Goal: Task Accomplishment & Management: Complete application form

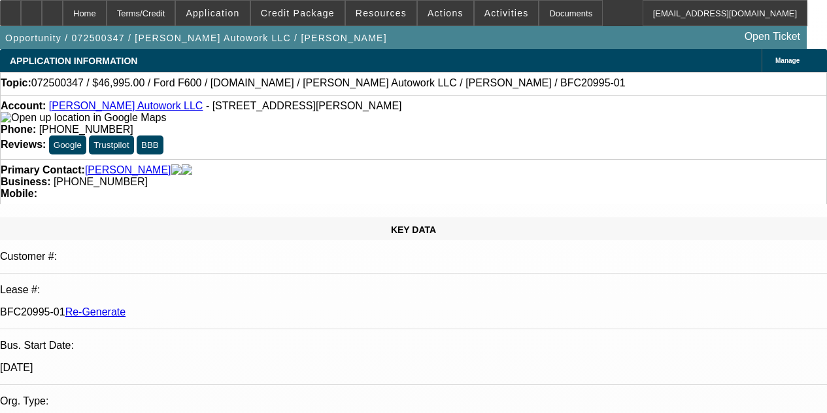
select select "3"
select select "0"
select select "2"
select select "0"
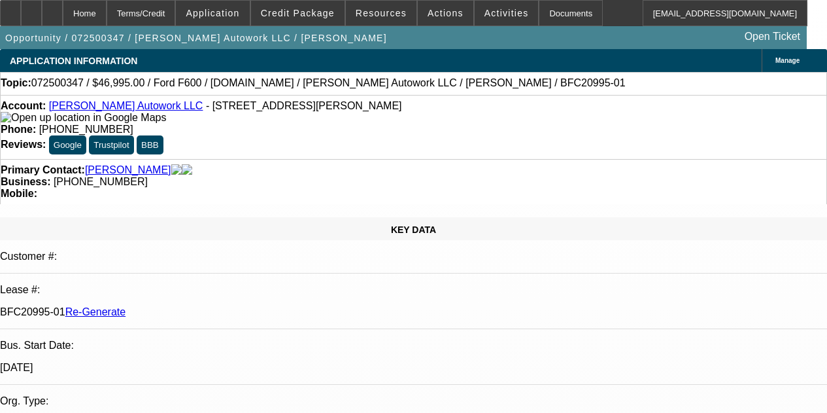
select select "6"
click at [545, 15] on div "Documents" at bounding box center [571, 13] width 64 height 26
click at [484, 14] on span "Activities" at bounding box center [506, 13] width 44 height 10
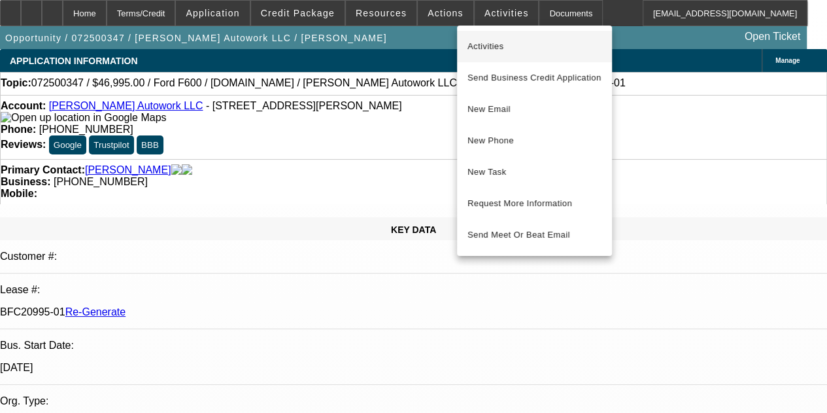
click at [492, 43] on span "Activities" at bounding box center [534, 47] width 134 height 16
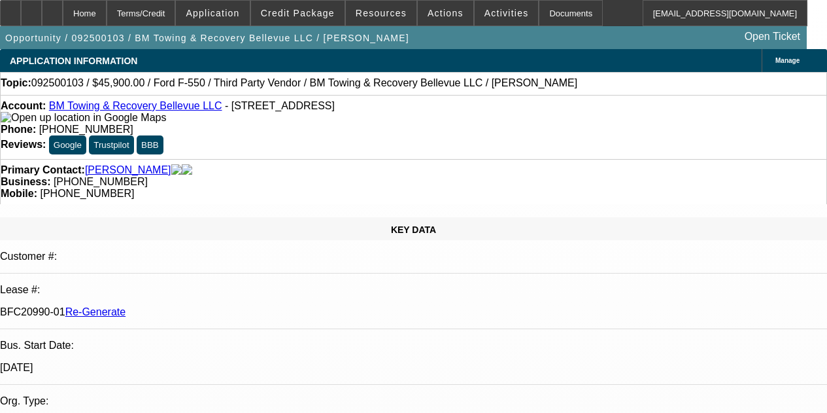
select select "3"
select select "0.15"
select select "2"
select select "0.1"
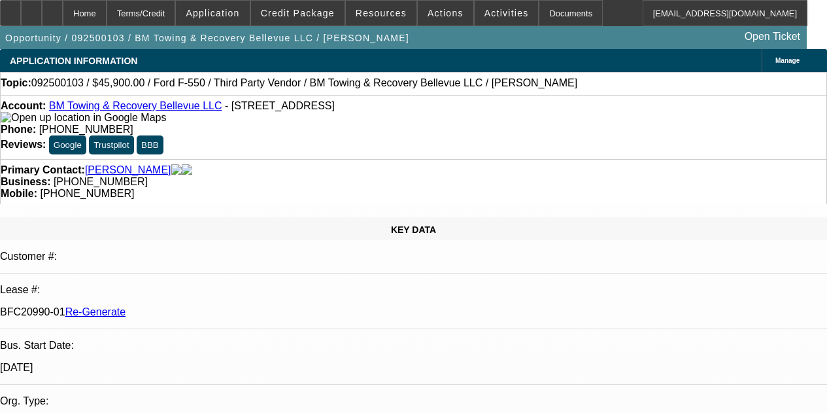
select select "4"
click at [484, 12] on span "Activities" at bounding box center [506, 13] width 44 height 10
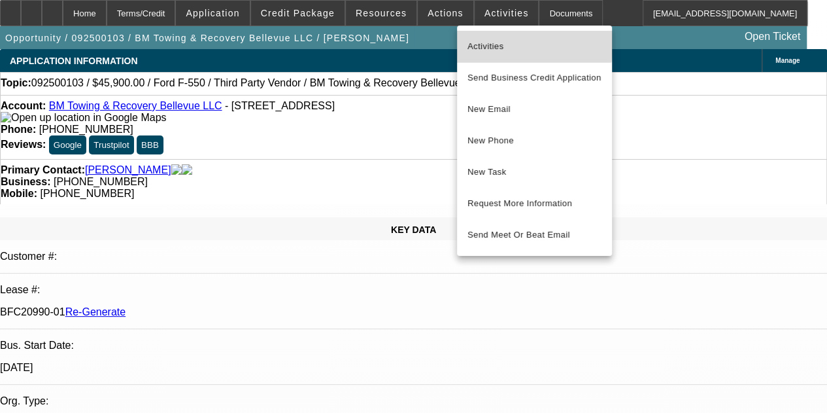
click at [477, 39] on span "Activities" at bounding box center [534, 47] width 134 height 16
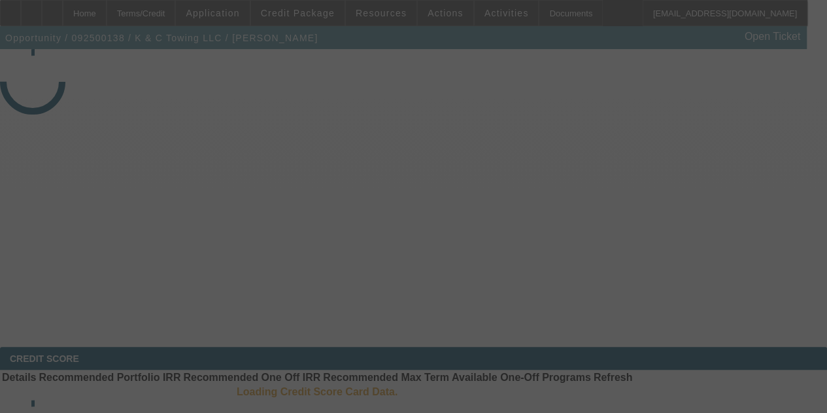
select select "3"
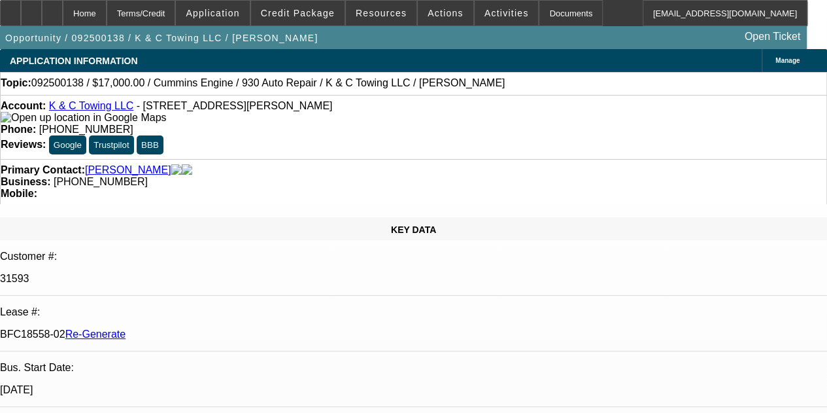
select select "0"
select select "2"
select select "0"
select select "6"
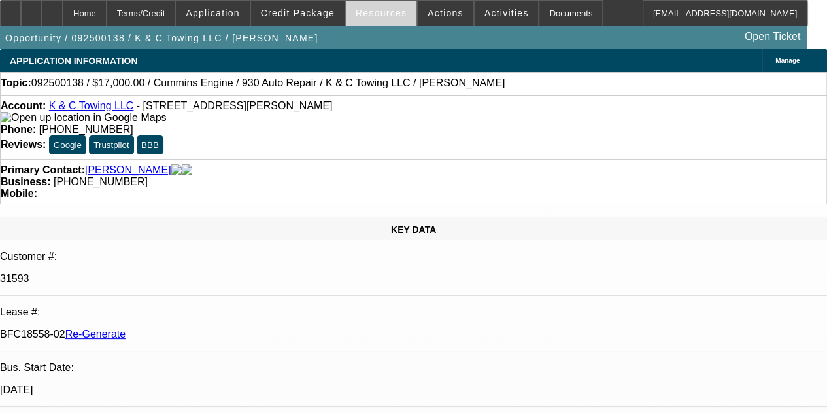
click at [375, 10] on span "Resources" at bounding box center [381, 13] width 51 height 10
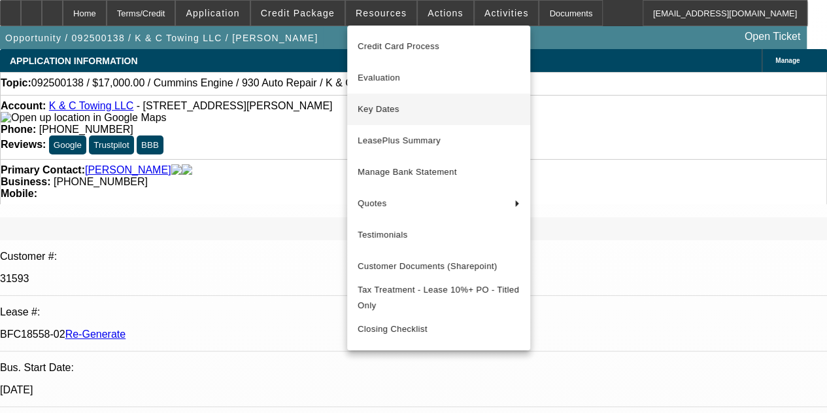
click at [377, 110] on span "Key Dates" at bounding box center [439, 109] width 162 height 16
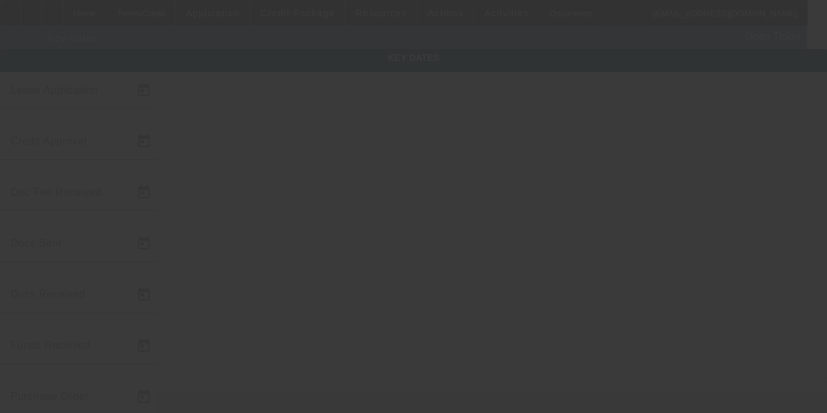
type input "9/8/2025"
type input "9/10/2025"
type input "9/12/2025"
drag, startPoint x: 409, startPoint y: 164, endPoint x: 417, endPoint y: 203, distance: 40.0
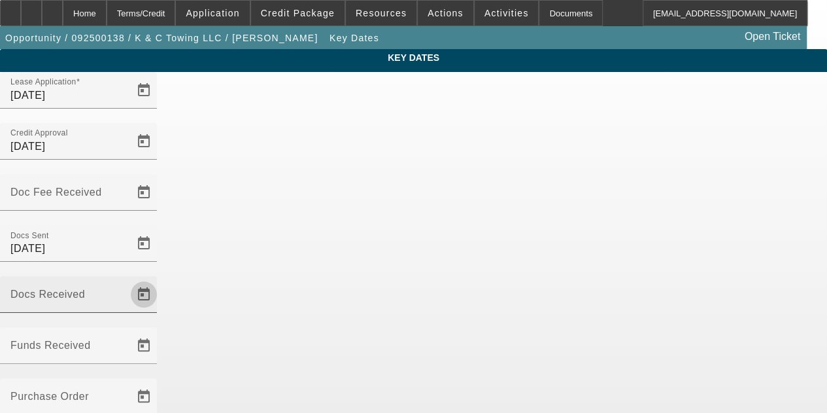
click at [160, 279] on span "Open calendar" at bounding box center [143, 294] width 31 height 31
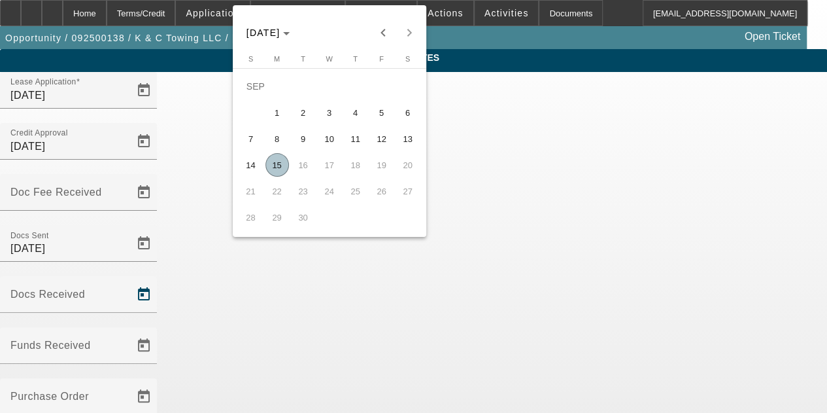
click at [277, 170] on span "15" at bounding box center [277, 165] width 24 height 24
type input "9/15/2025"
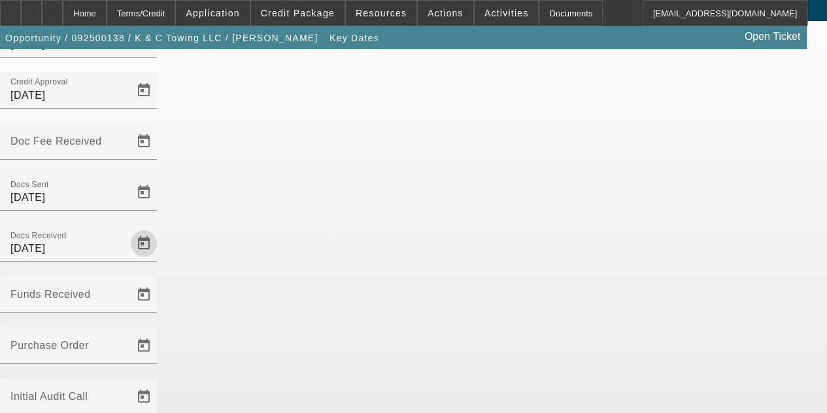
scroll to position [85, 0]
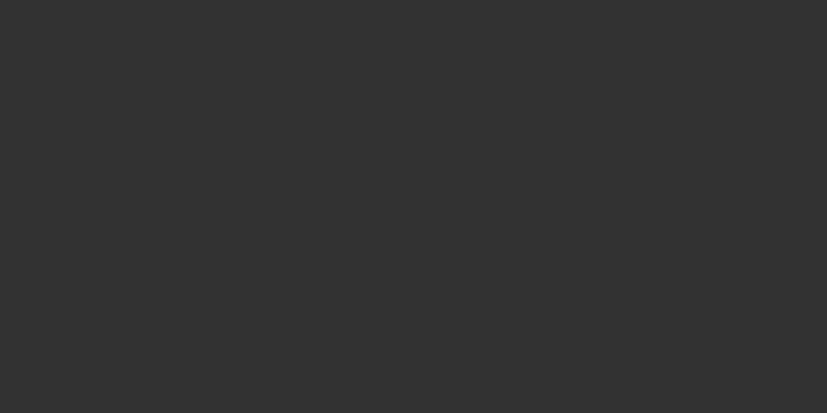
select select "3"
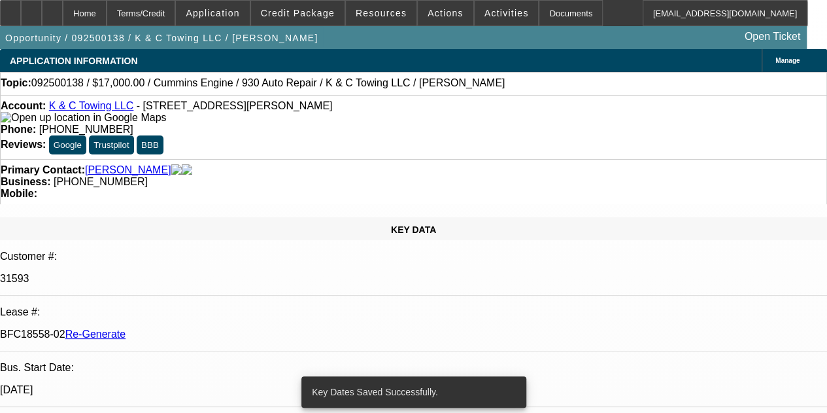
select select "0"
select select "2"
select select "0"
select select "6"
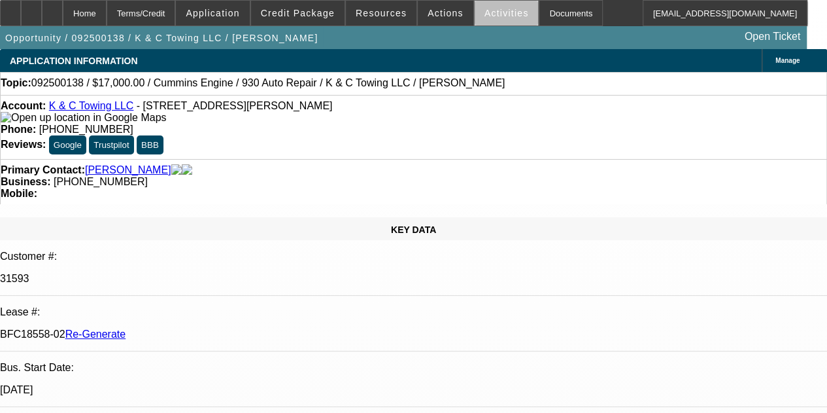
click at [489, 15] on span "Activities" at bounding box center [506, 13] width 44 height 10
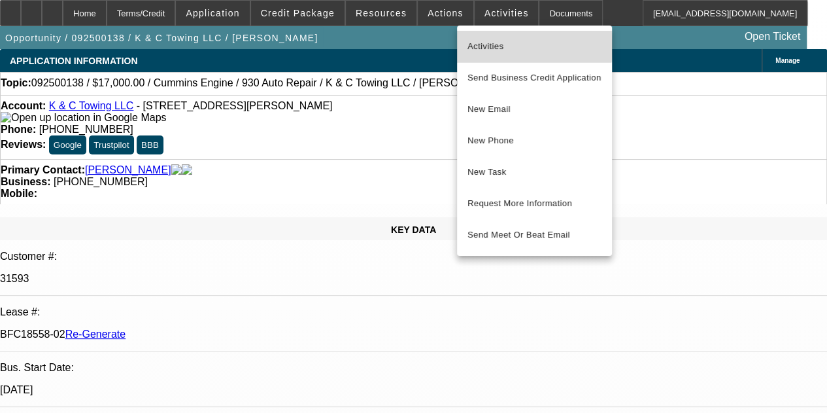
click at [477, 45] on span "Activities" at bounding box center [534, 47] width 134 height 16
